Goal: Task Accomplishment & Management: Manage account settings

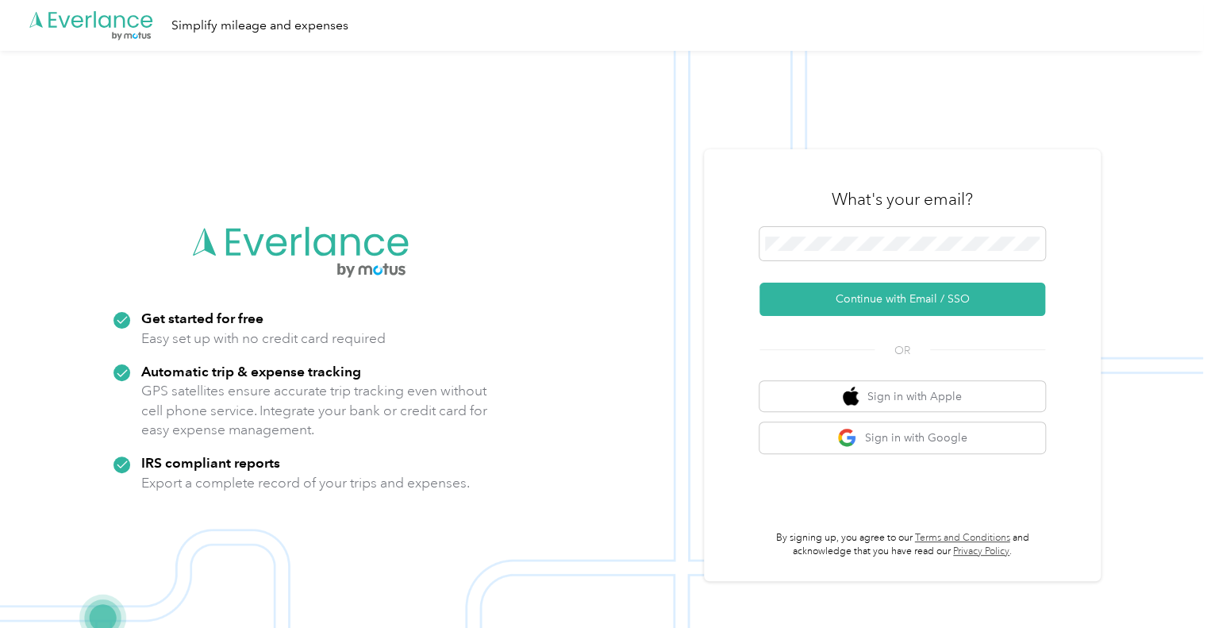
click at [1165, 191] on img at bounding box center [601, 365] width 1203 height 628
click at [806, 230] on span at bounding box center [903, 243] width 286 height 33
click at [797, 235] on span at bounding box center [903, 243] width 286 height 33
click at [912, 303] on button "Continue with Email / SSO" at bounding box center [903, 299] width 286 height 33
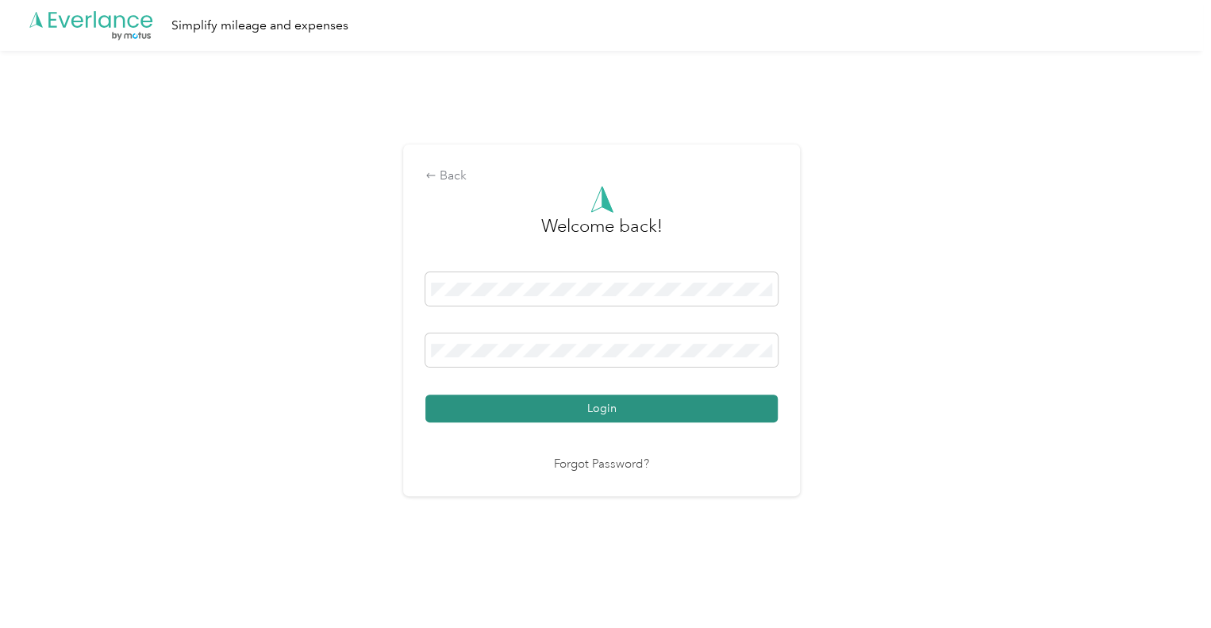
click at [524, 416] on button "Login" at bounding box center [601, 408] width 352 height 28
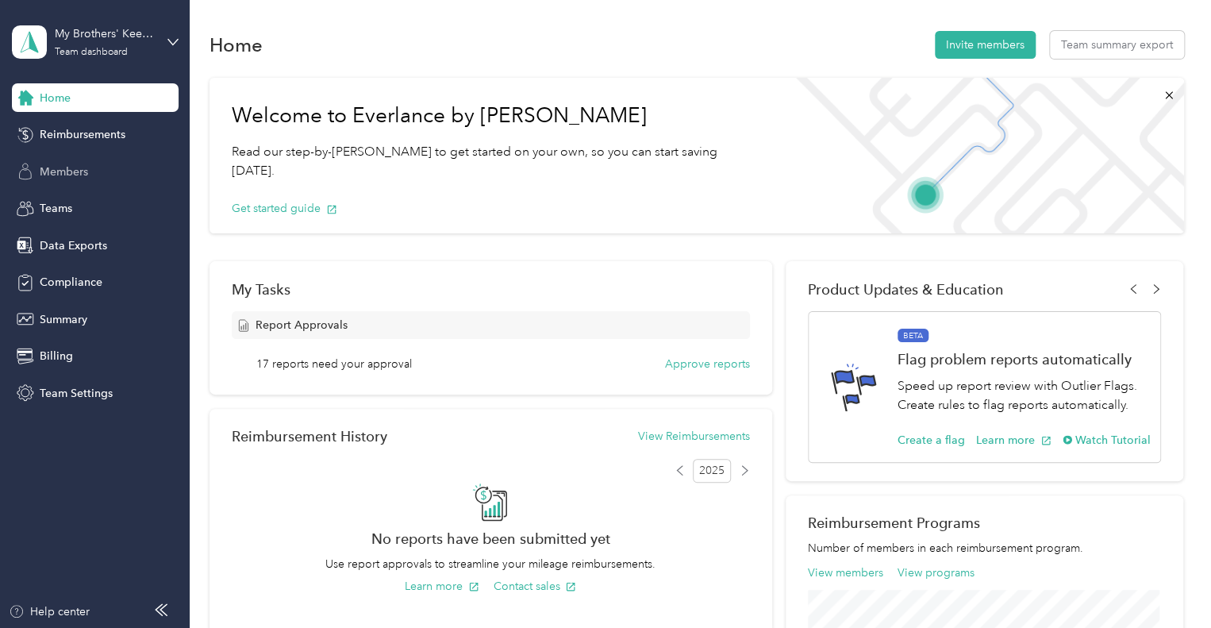
click at [71, 175] on span "Members" at bounding box center [64, 172] width 48 height 17
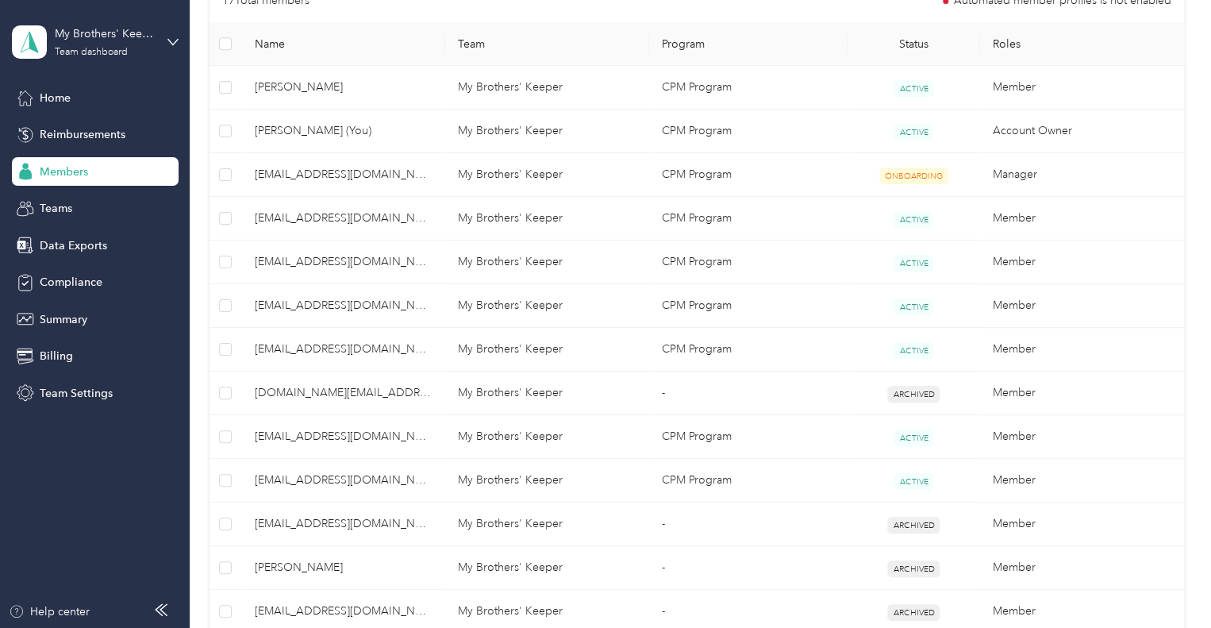
scroll to position [427, 0]
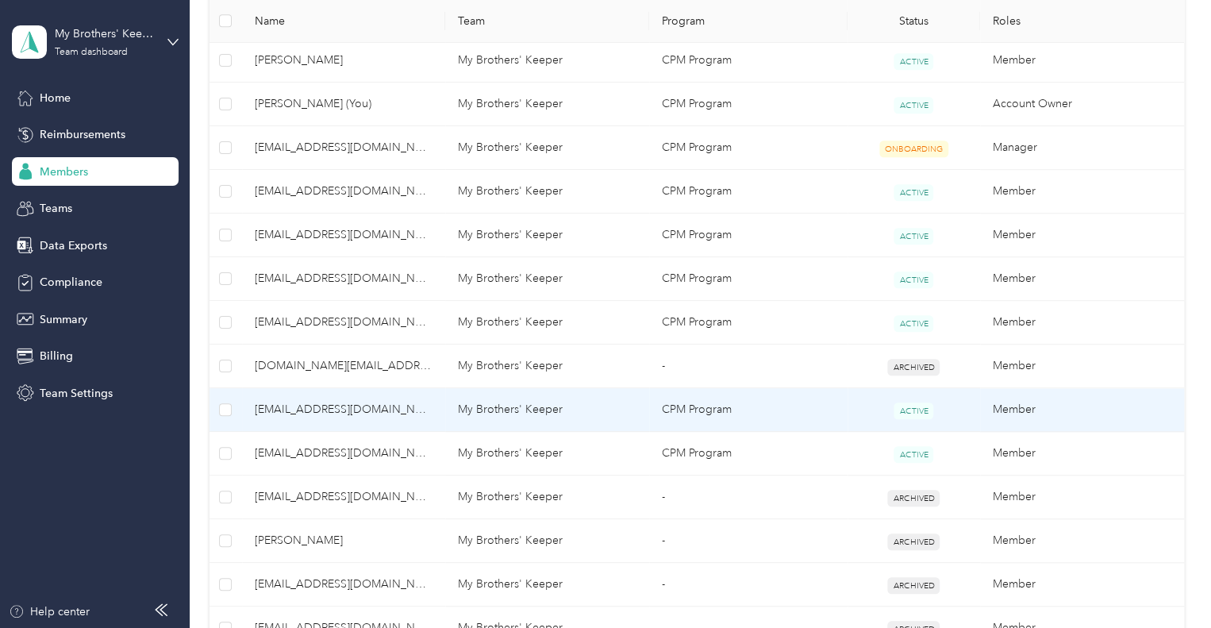
click at [308, 412] on span "[EMAIL_ADDRESS][DOMAIN_NAME]" at bounding box center [344, 409] width 179 height 17
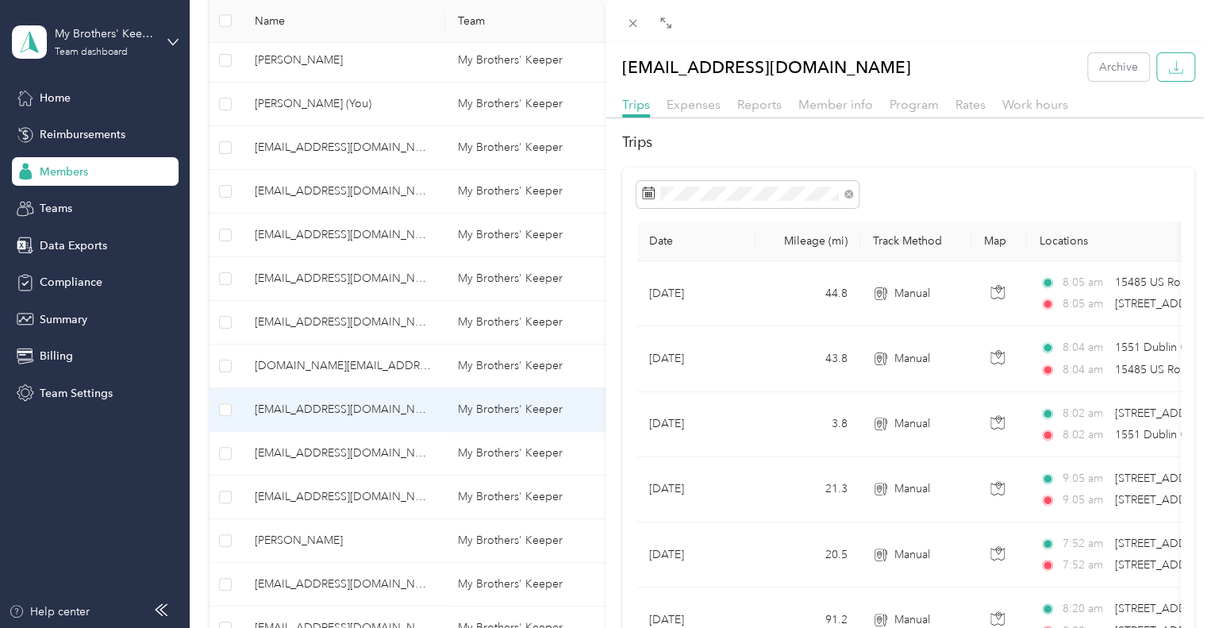
click at [1168, 72] on icon "button" at bounding box center [1175, 67] width 15 height 15
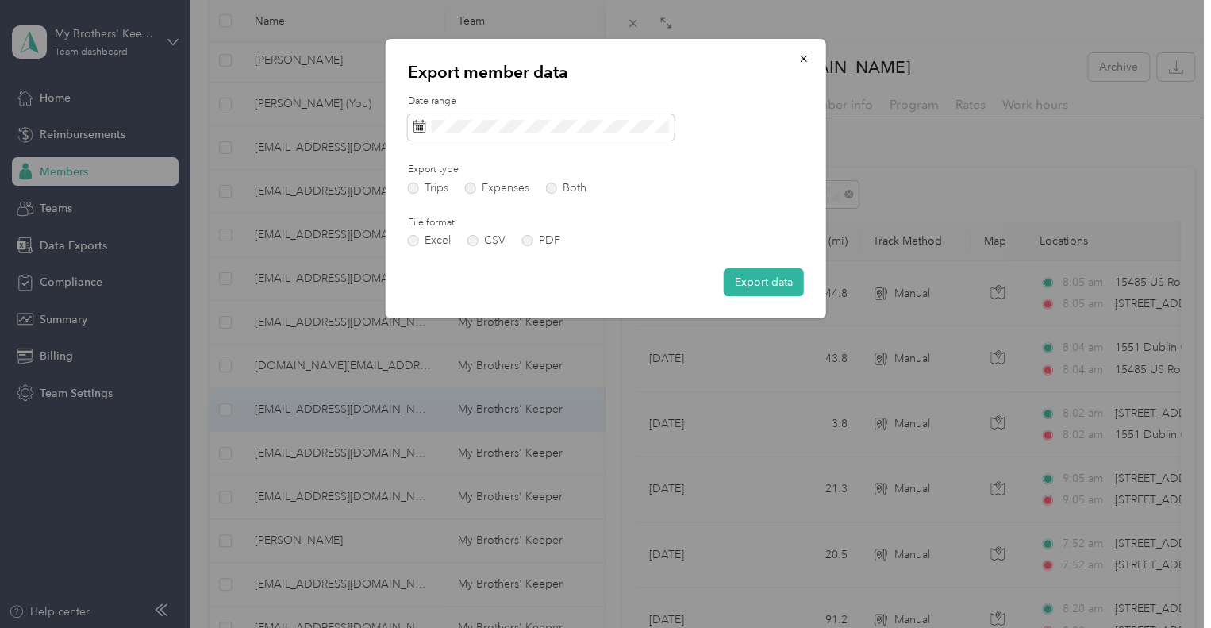
click at [740, 111] on div "Date range" at bounding box center [606, 117] width 396 height 46
click at [757, 272] on button "Export data" at bounding box center [764, 282] width 80 height 28
